Goal: Check status: Check status

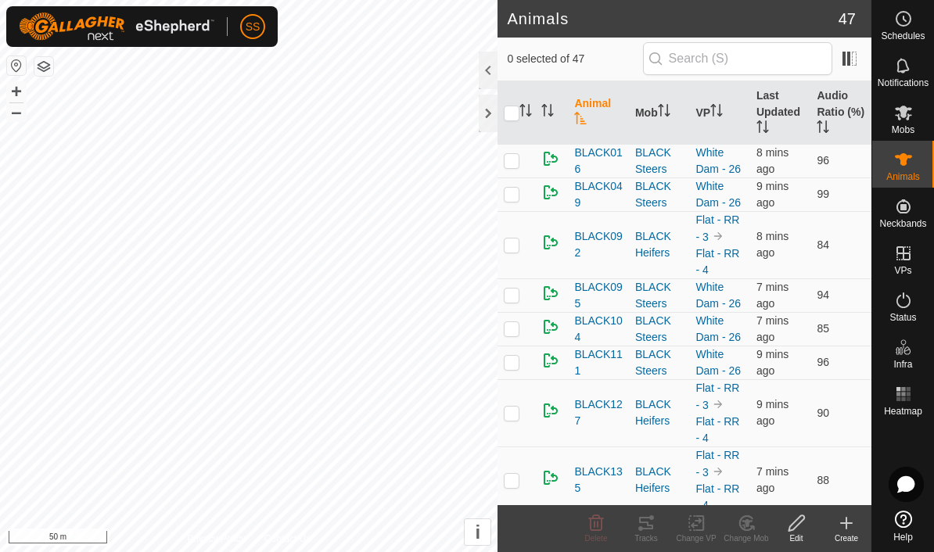
click at [905, 313] on span "Status" at bounding box center [902, 317] width 27 height 9
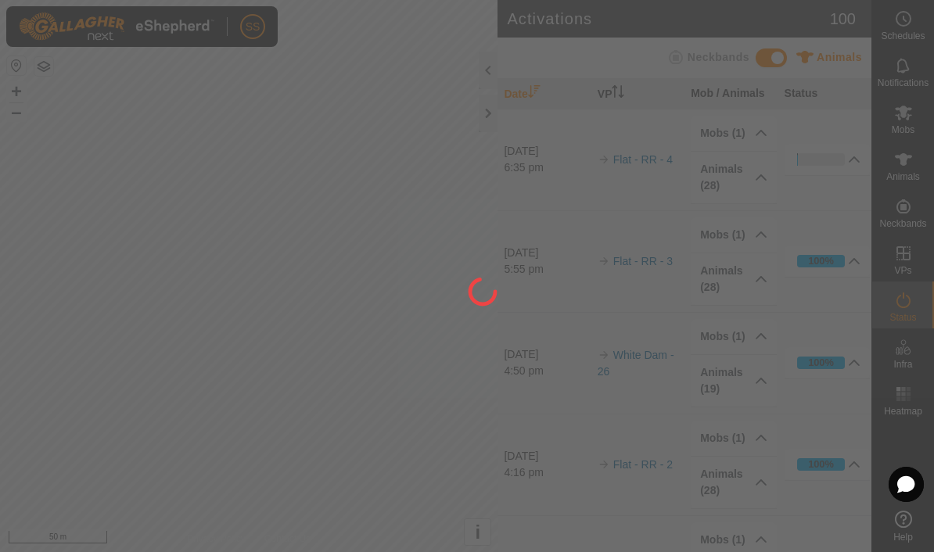
click at [903, 314] on div at bounding box center [467, 276] width 934 height 552
